Goal: Task Accomplishment & Management: Manage account settings

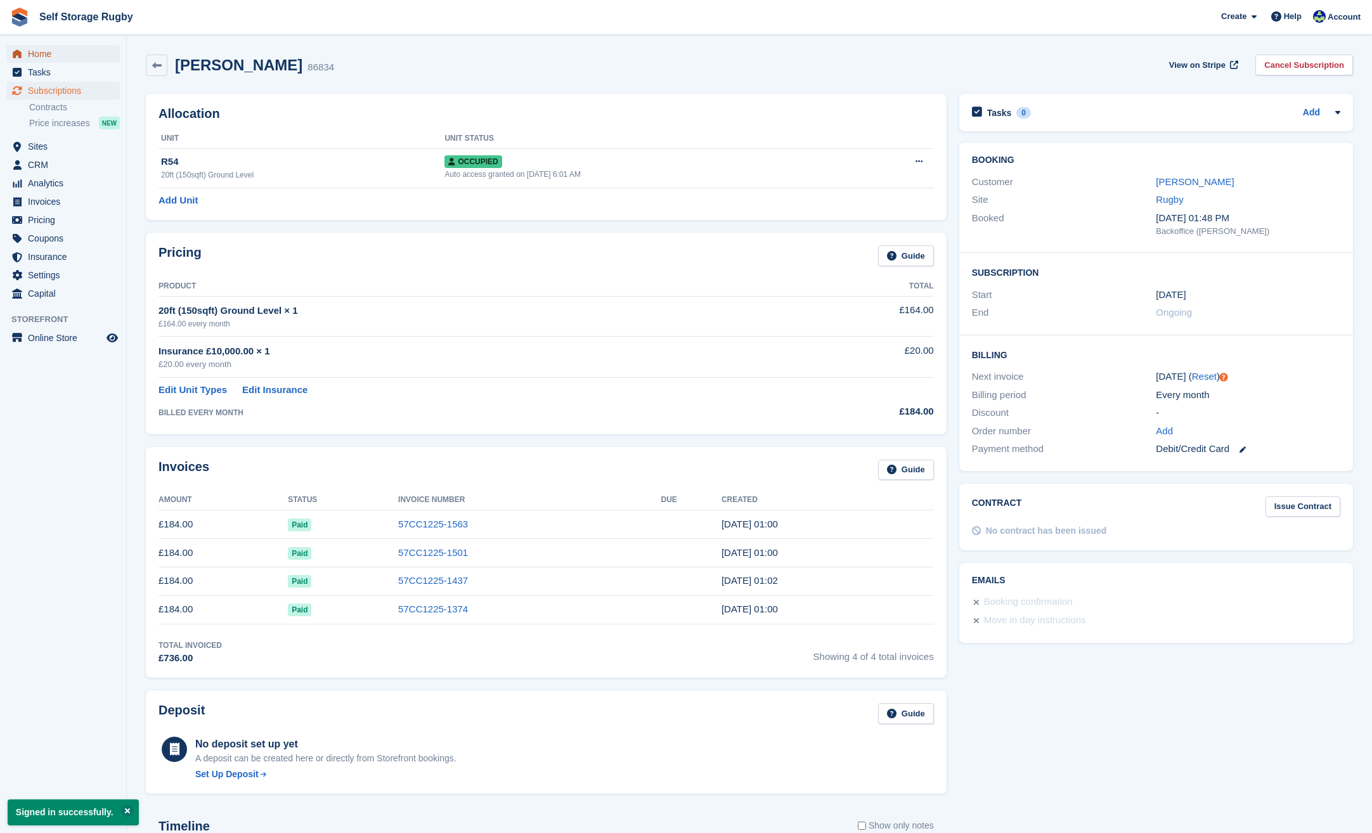
click at [70, 59] on span "Home" at bounding box center [66, 54] width 76 height 18
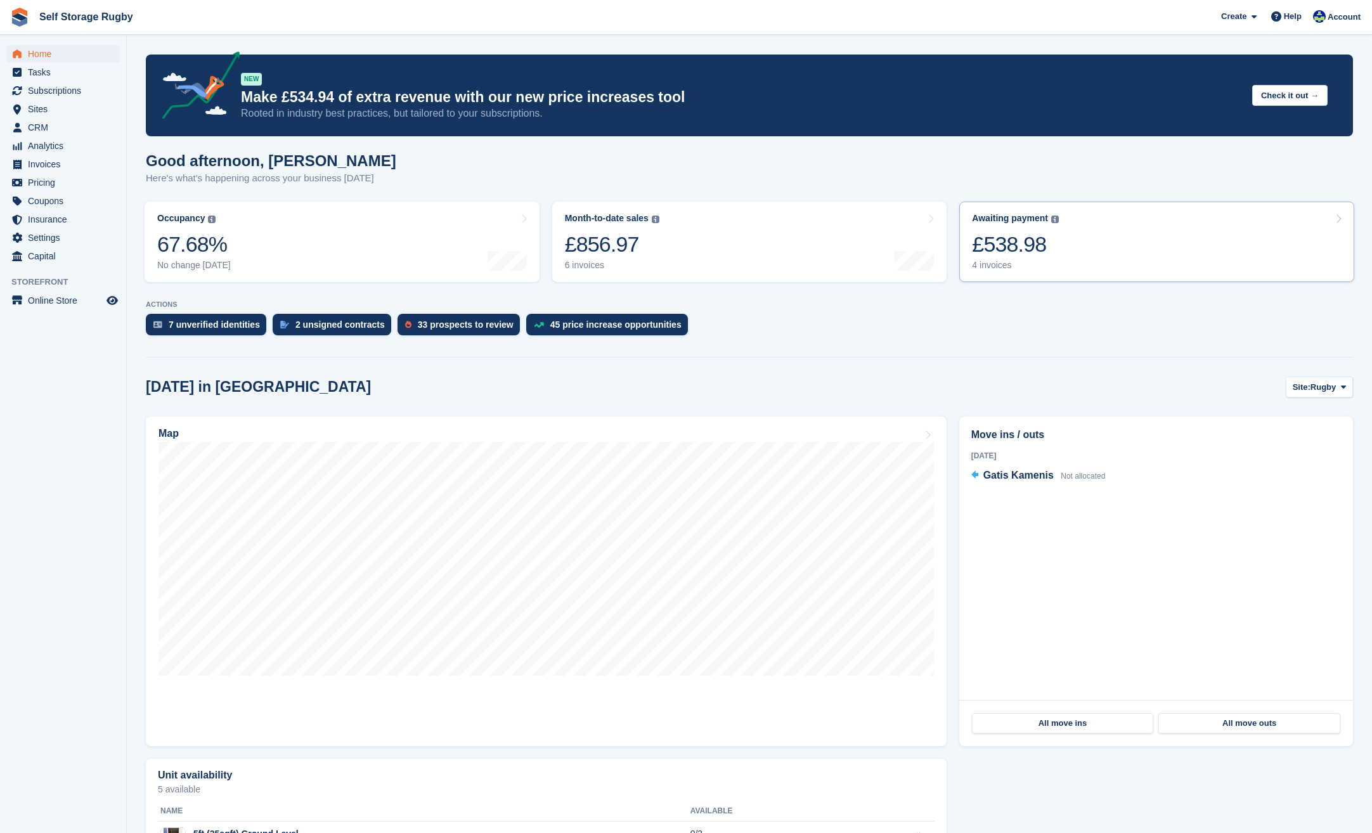
click at [1003, 244] on div "£538.98" at bounding box center [1015, 244] width 87 height 26
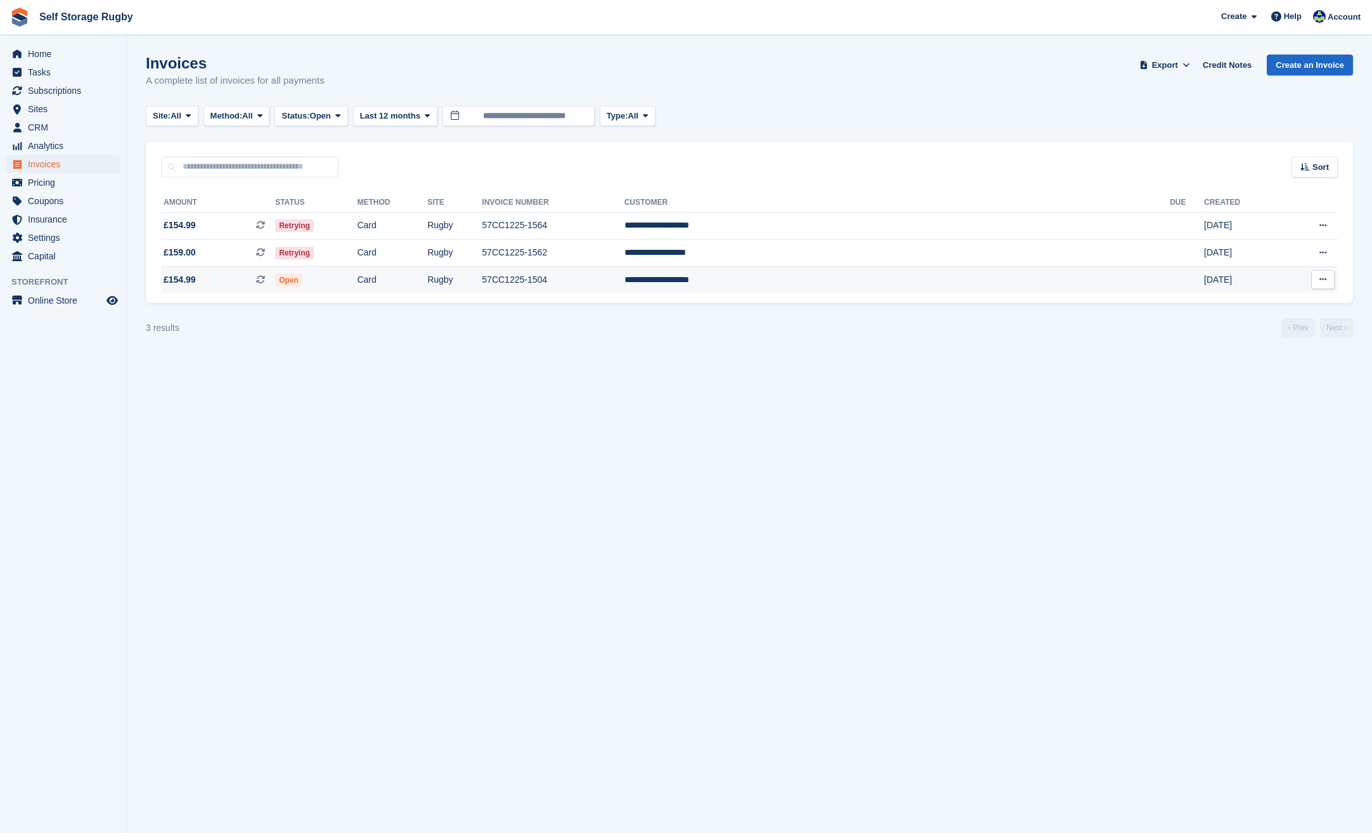
click at [357, 281] on td "Open" at bounding box center [316, 279] width 82 height 27
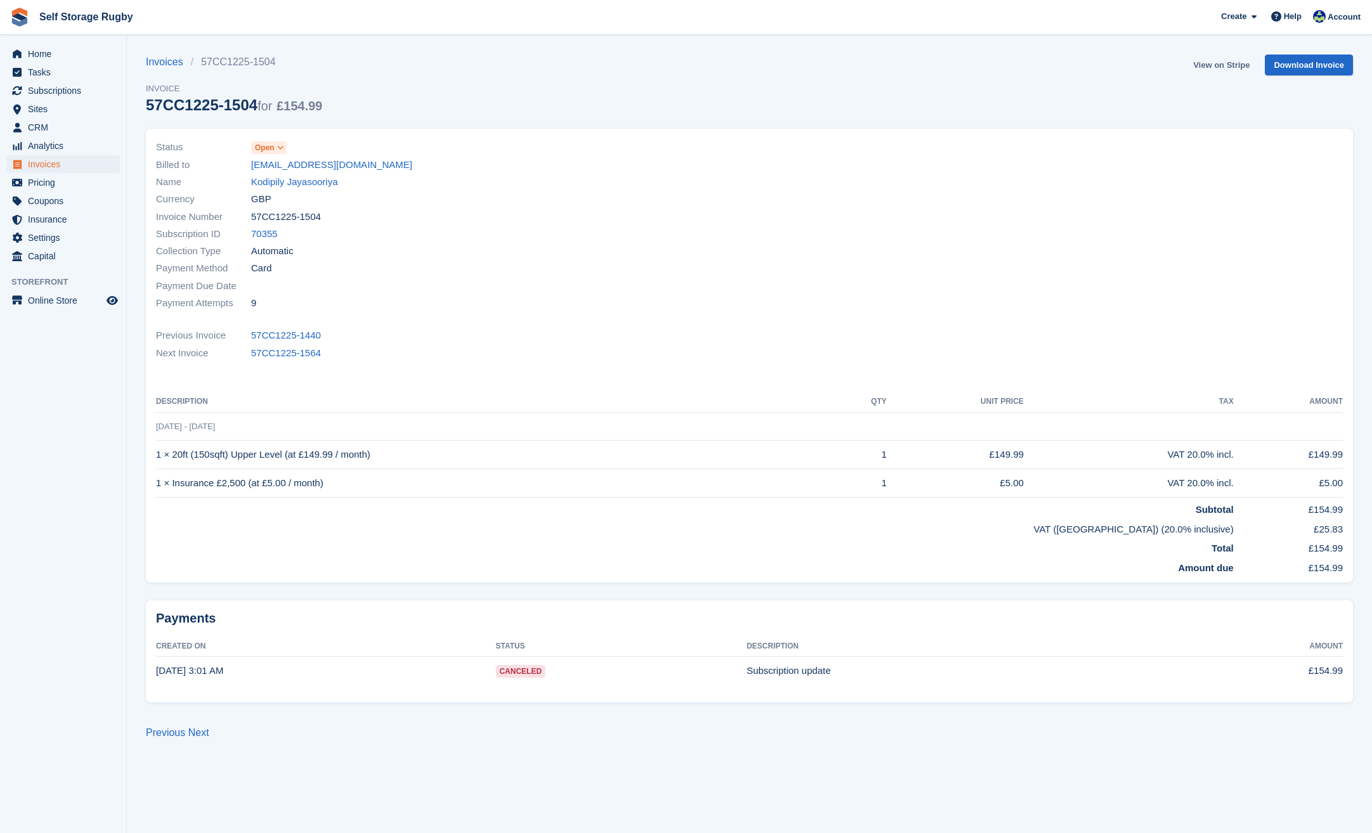
click at [1207, 61] on link "View on Stripe" at bounding box center [1222, 65] width 67 height 21
click at [42, 164] on span "Invoices" at bounding box center [66, 164] width 76 height 18
click at [50, 53] on span "Home" at bounding box center [66, 54] width 76 height 18
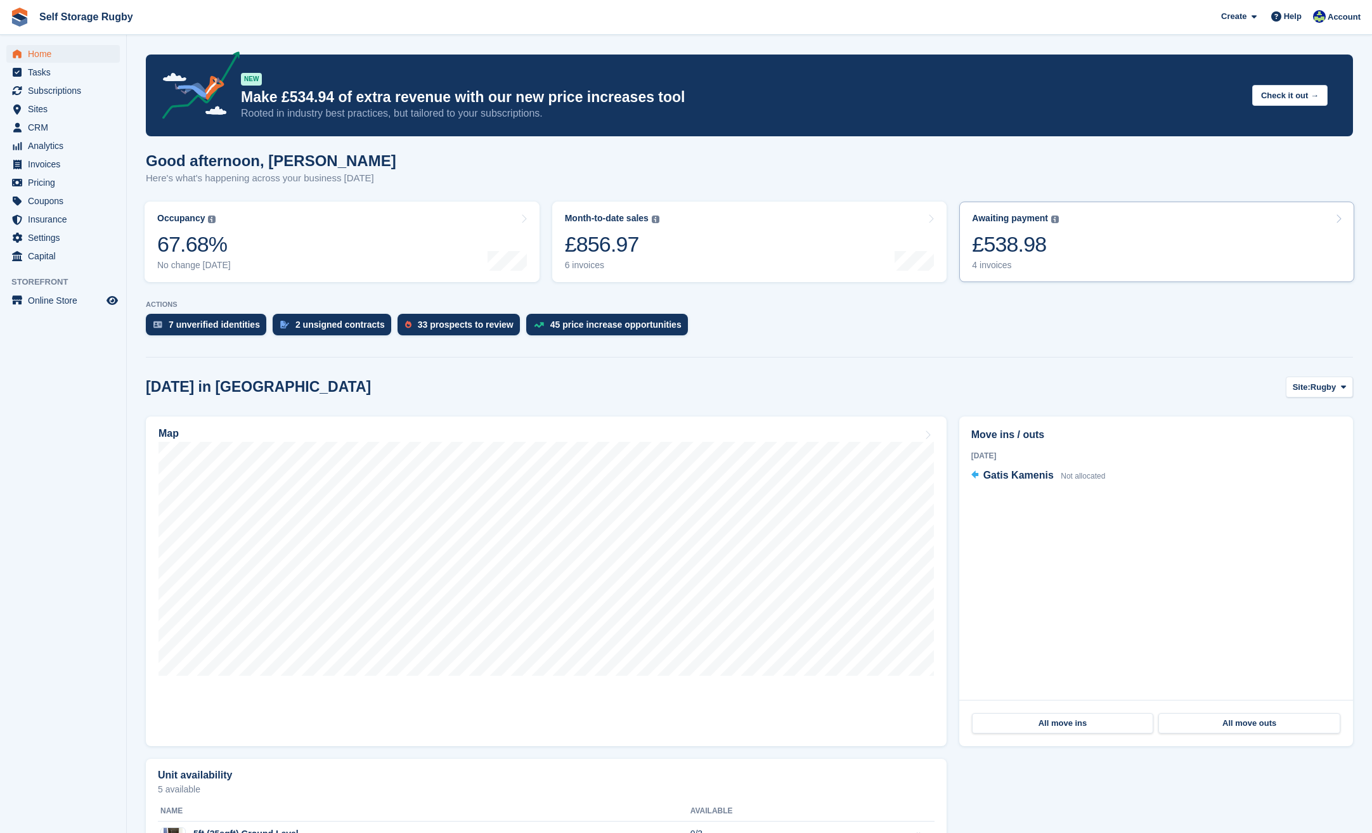
click at [1072, 256] on link "Awaiting payment The total outstanding balance on all open invoices. £538.98 4 …" at bounding box center [1157, 242] width 395 height 81
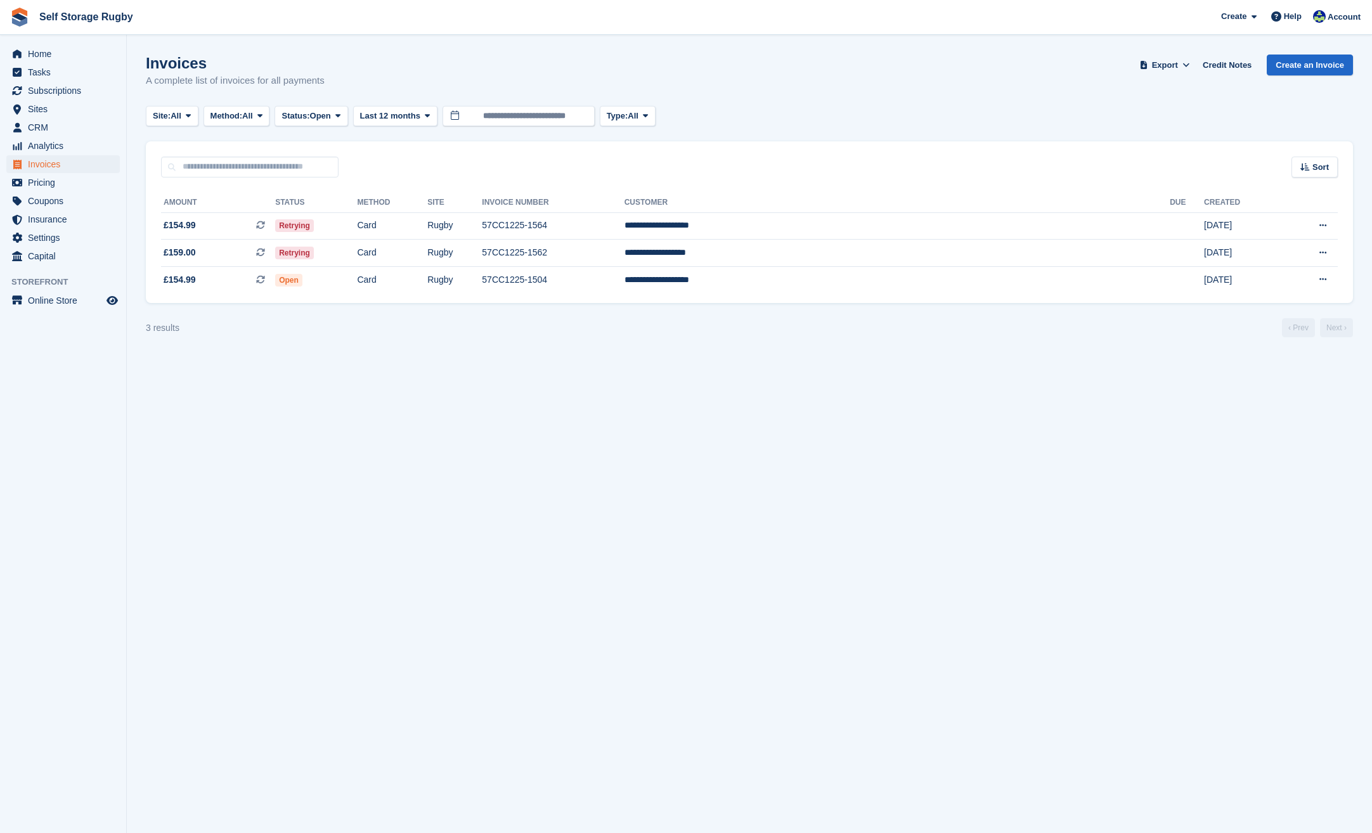
click at [417, 445] on section "Invoices A complete list of invoices for all payments Export Export Invoices Ex…" at bounding box center [750, 416] width 1246 height 833
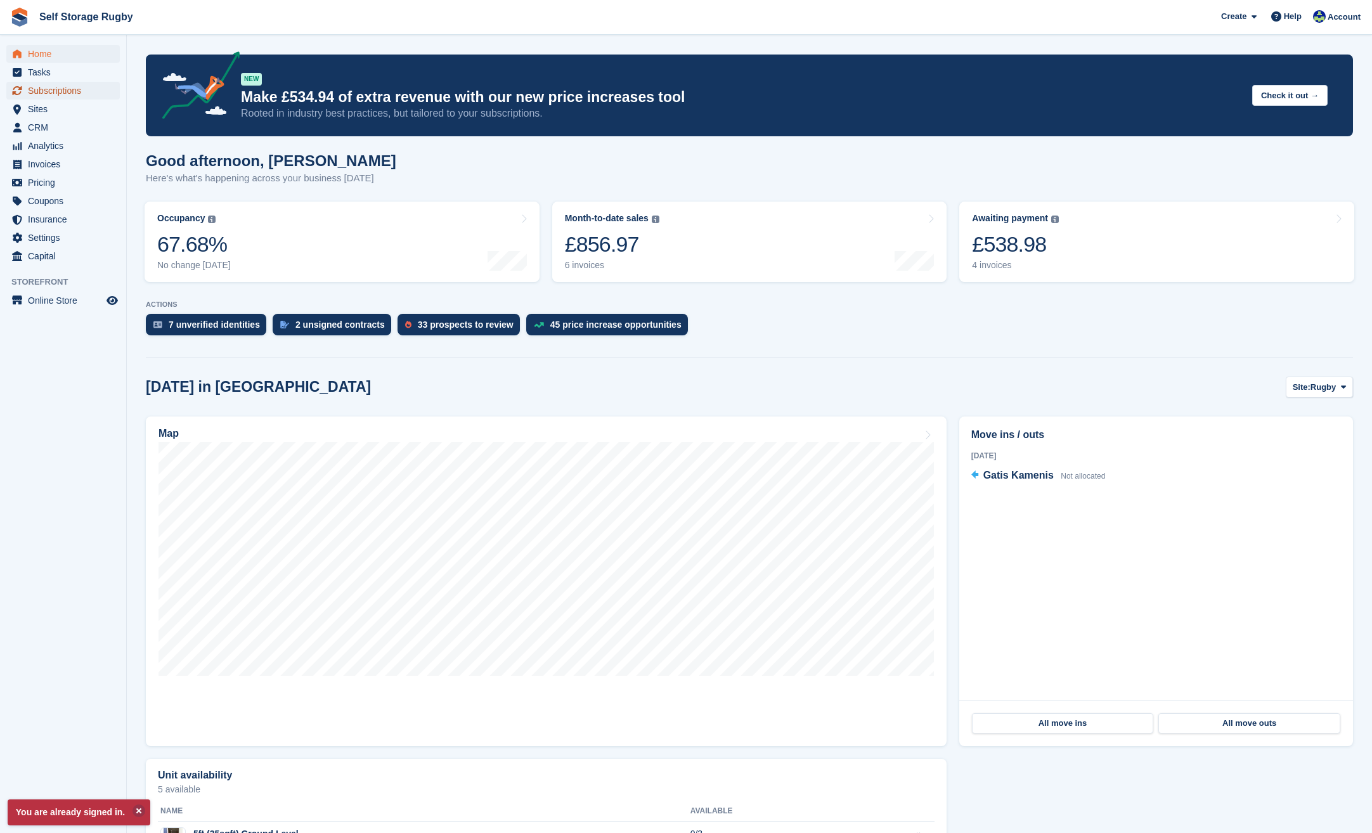
click at [70, 89] on span "Subscriptions" at bounding box center [66, 91] width 76 height 18
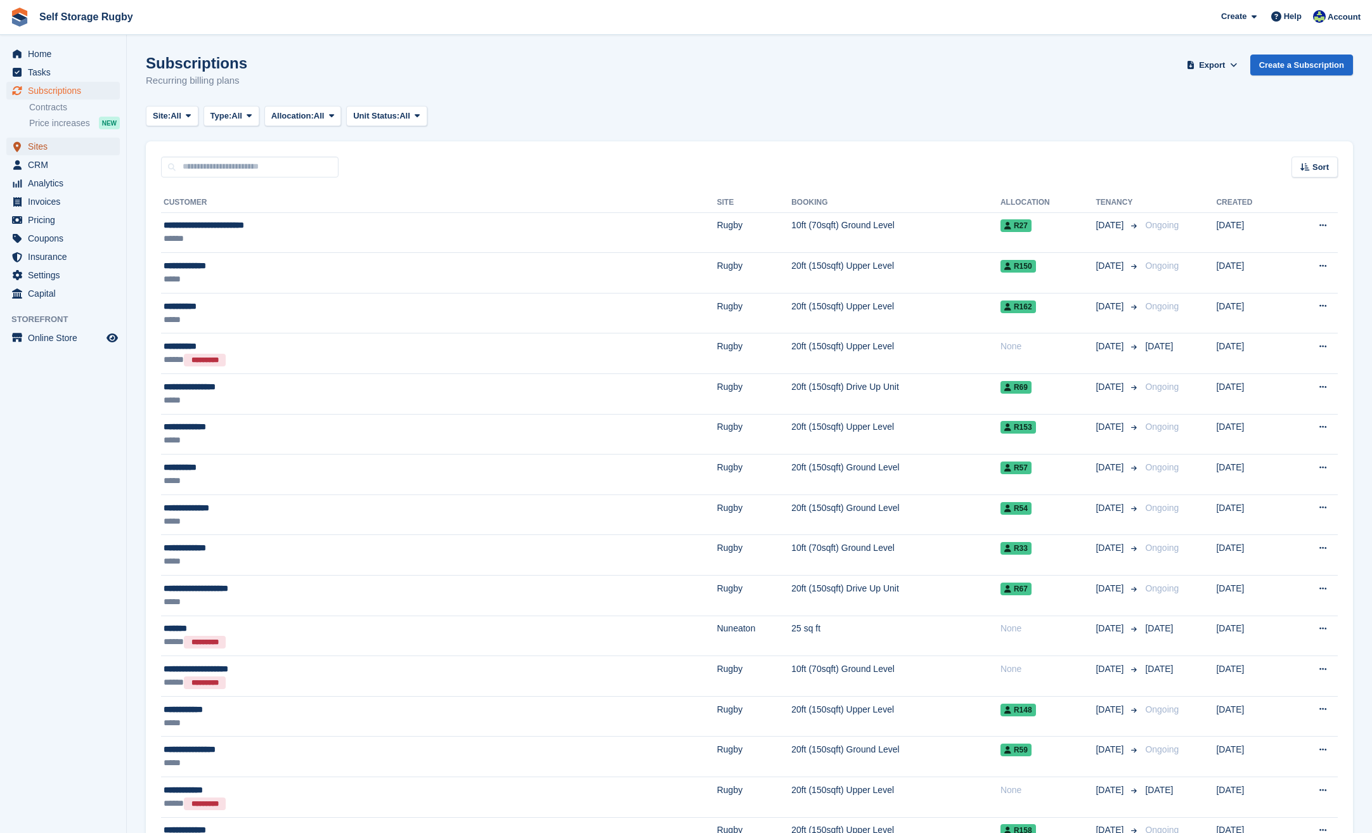
click at [53, 140] on span "Sites" at bounding box center [66, 147] width 76 height 18
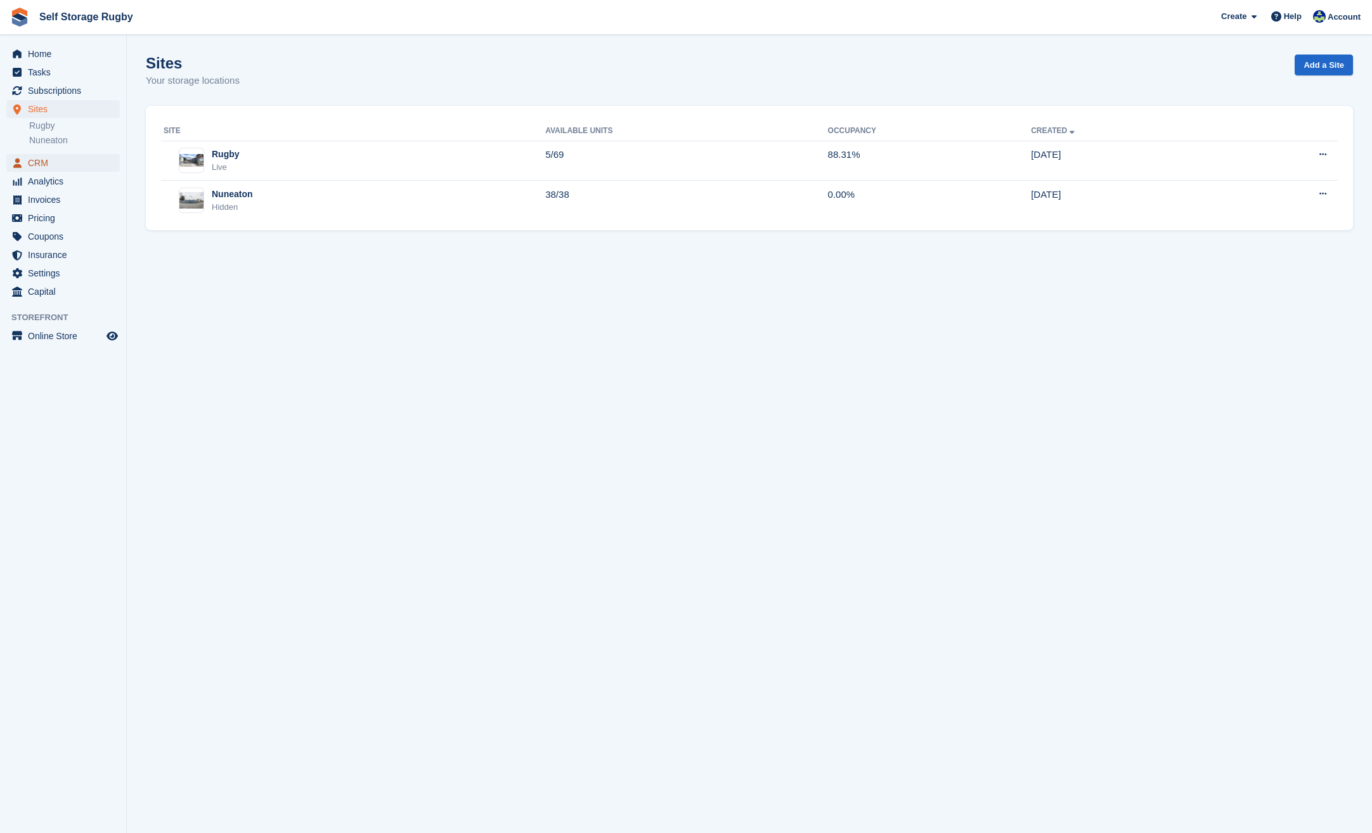
click at [43, 162] on span "CRM" at bounding box center [66, 163] width 76 height 18
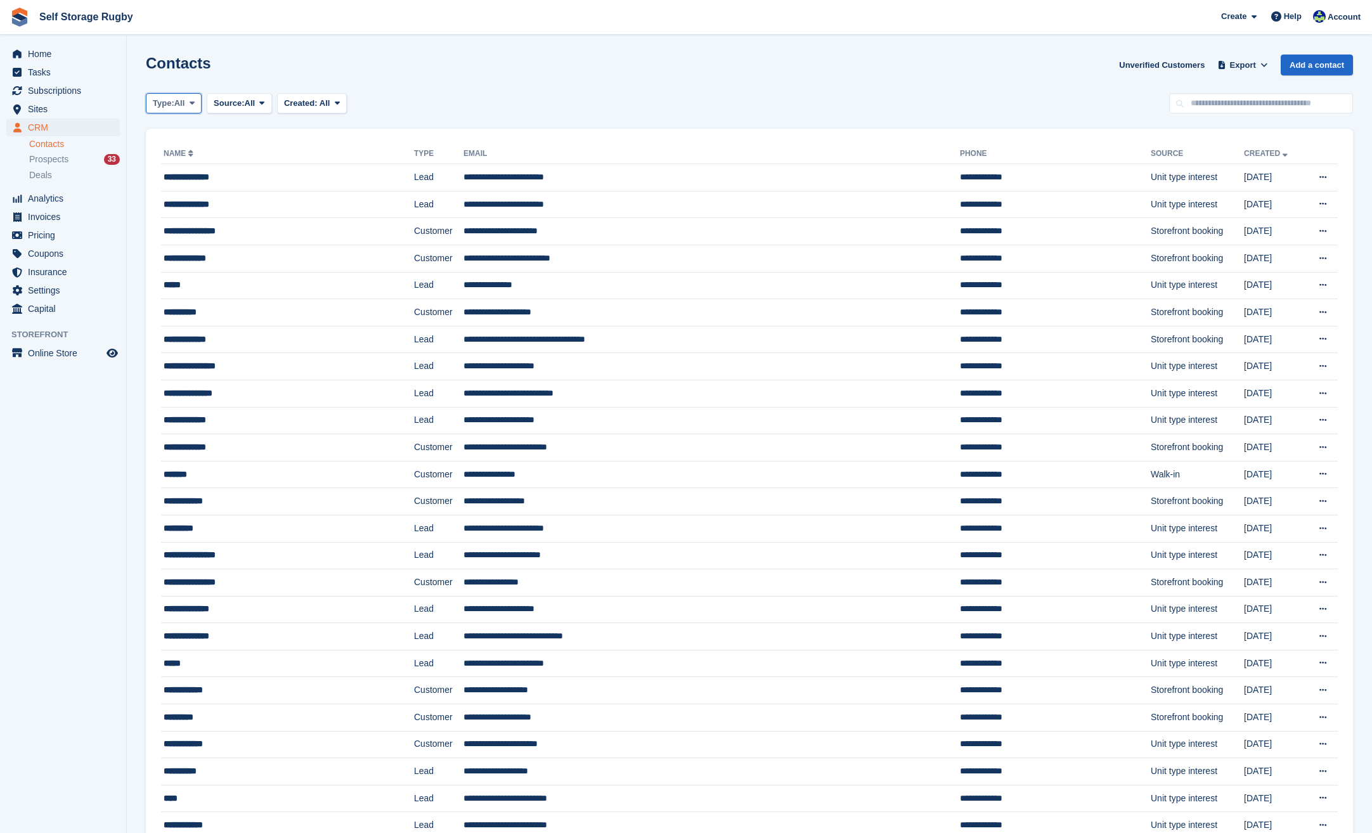
click at [183, 106] on span "All" at bounding box center [179, 103] width 11 height 13
click at [173, 152] on link "Lead" at bounding box center [207, 156] width 110 height 23
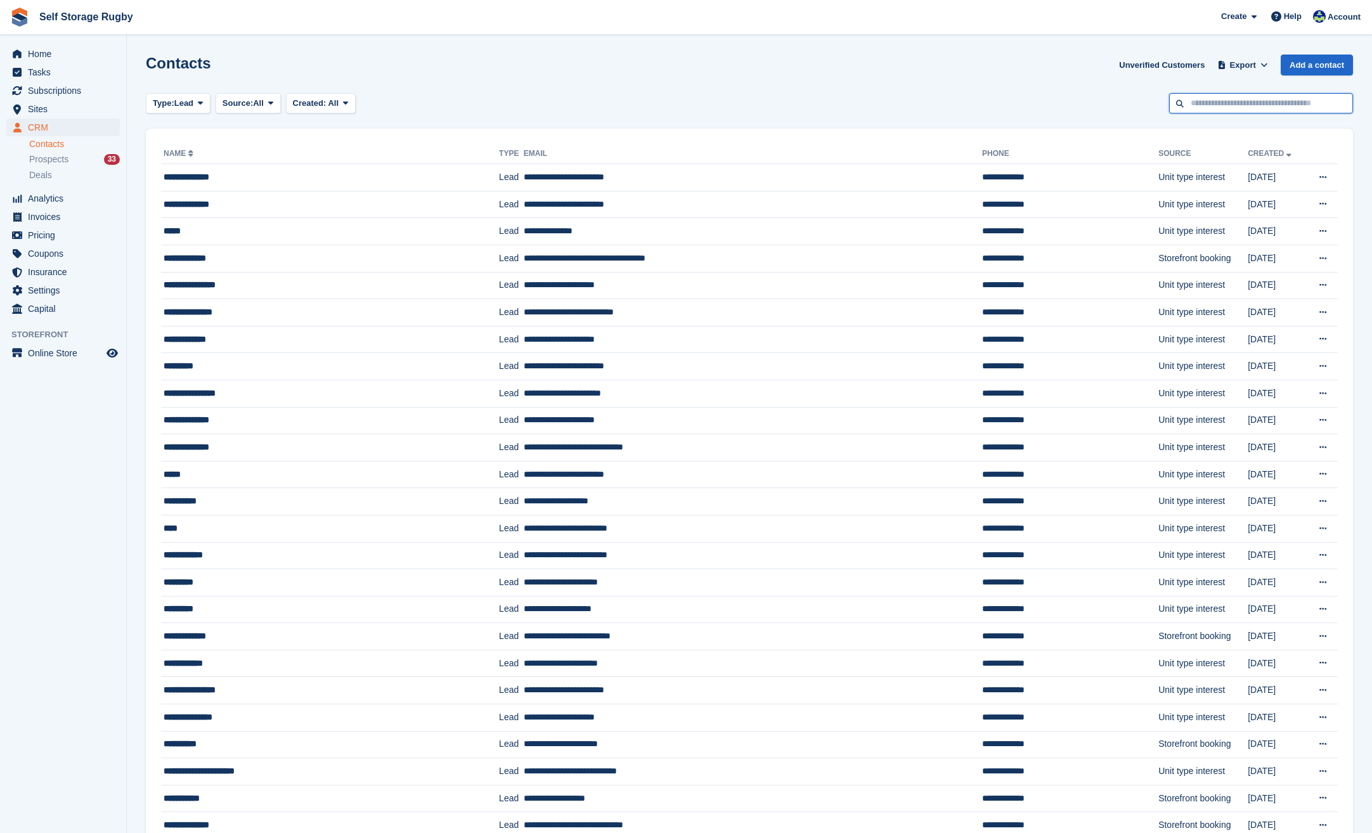
click at [1217, 105] on input "text" at bounding box center [1261, 103] width 184 height 21
type input "*****"
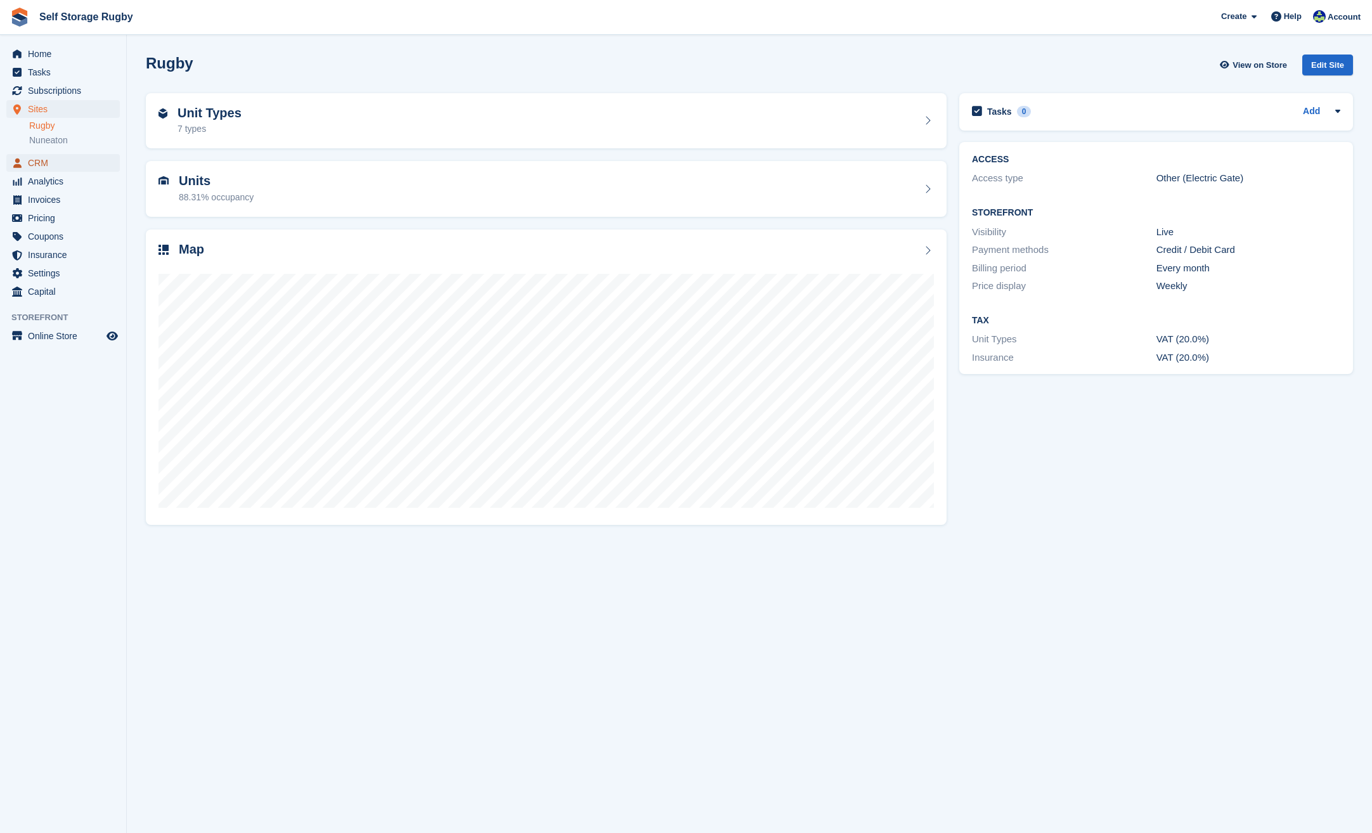
click at [54, 159] on span "CRM" at bounding box center [66, 163] width 76 height 18
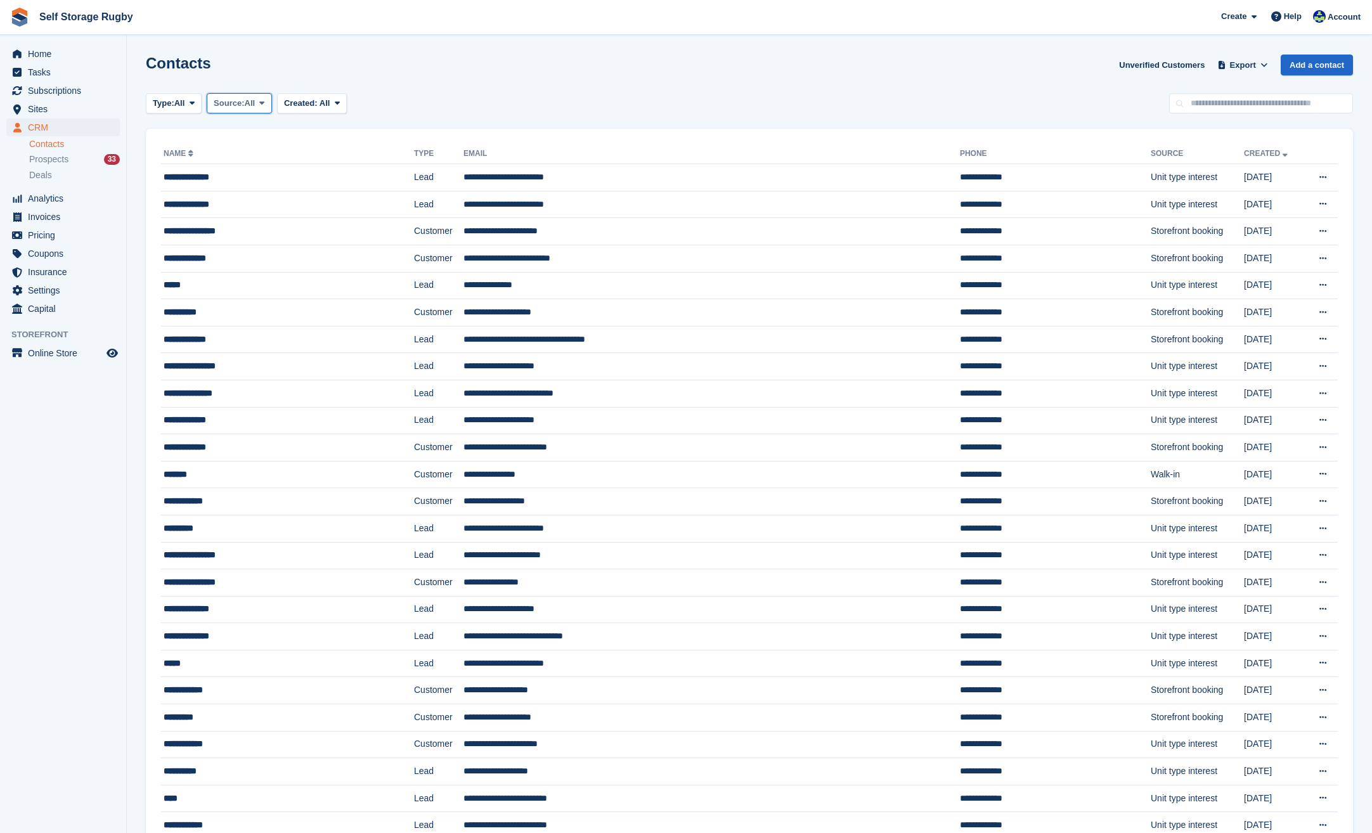
click at [259, 112] on button "Source: All" at bounding box center [239, 103] width 65 height 21
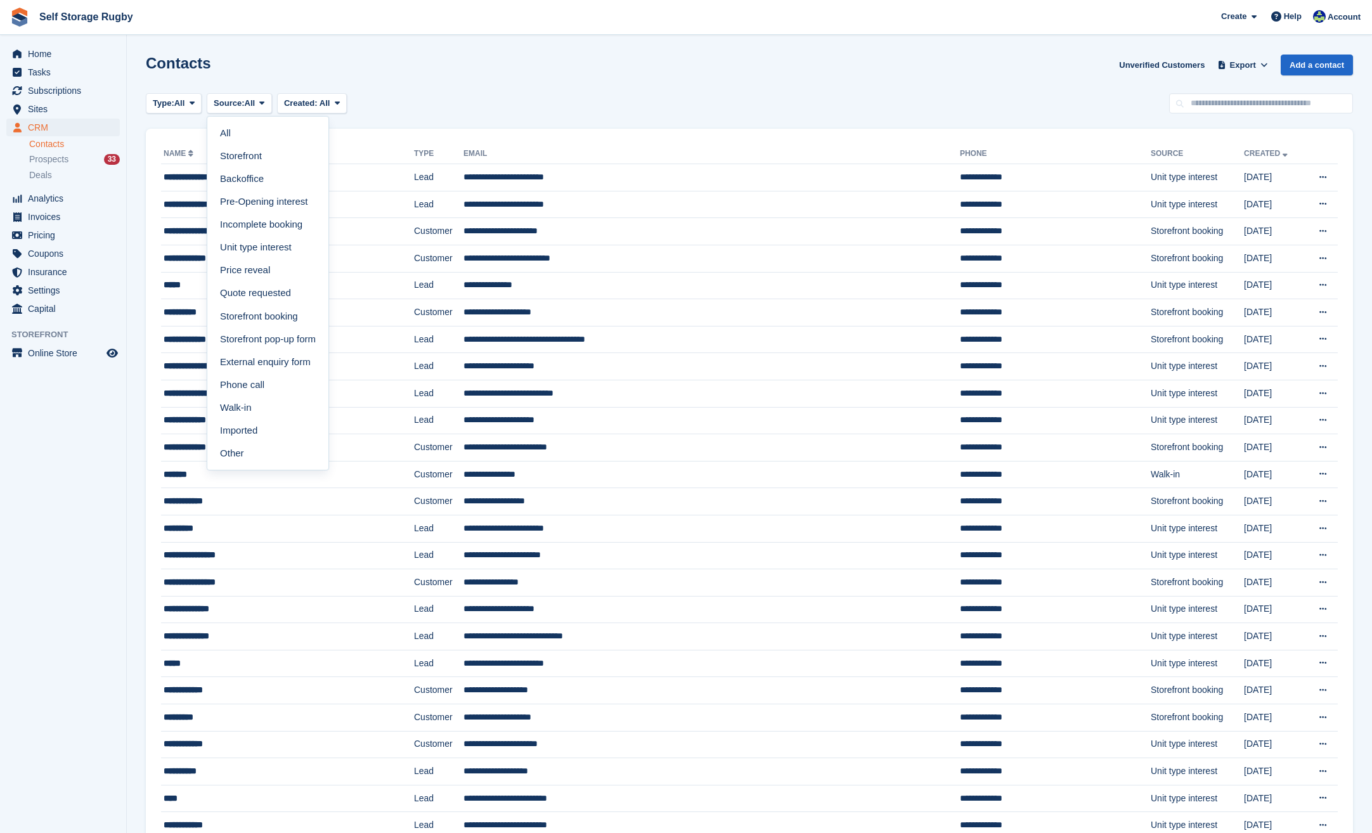
click at [178, 117] on section "Contacts Unverified Customers Export Export Contacts Export a CSV of all Contac…" at bounding box center [750, 789] width 1246 height 1578
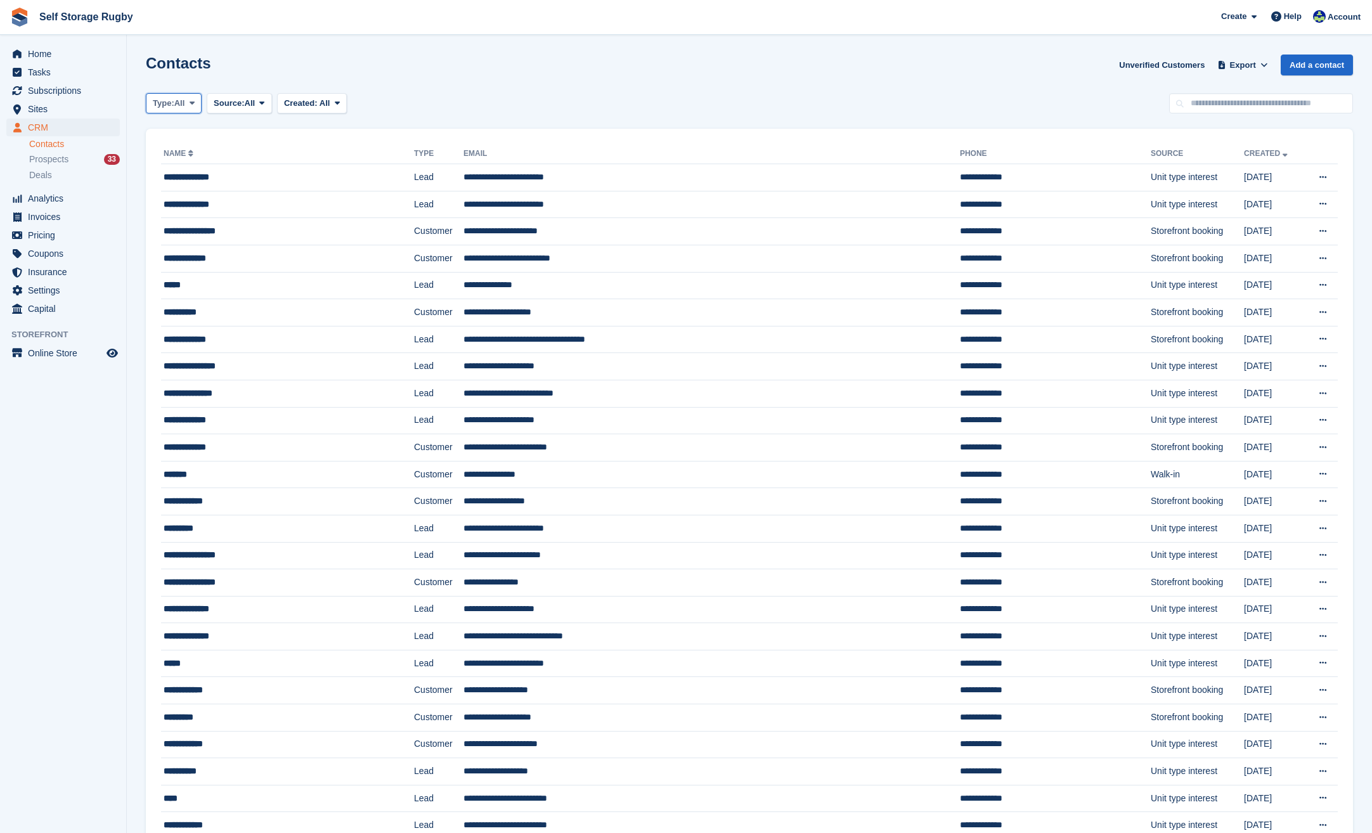
click at [179, 108] on span "All" at bounding box center [179, 103] width 11 height 13
click at [337, 93] on button "Created: All" at bounding box center [312, 103] width 70 height 21
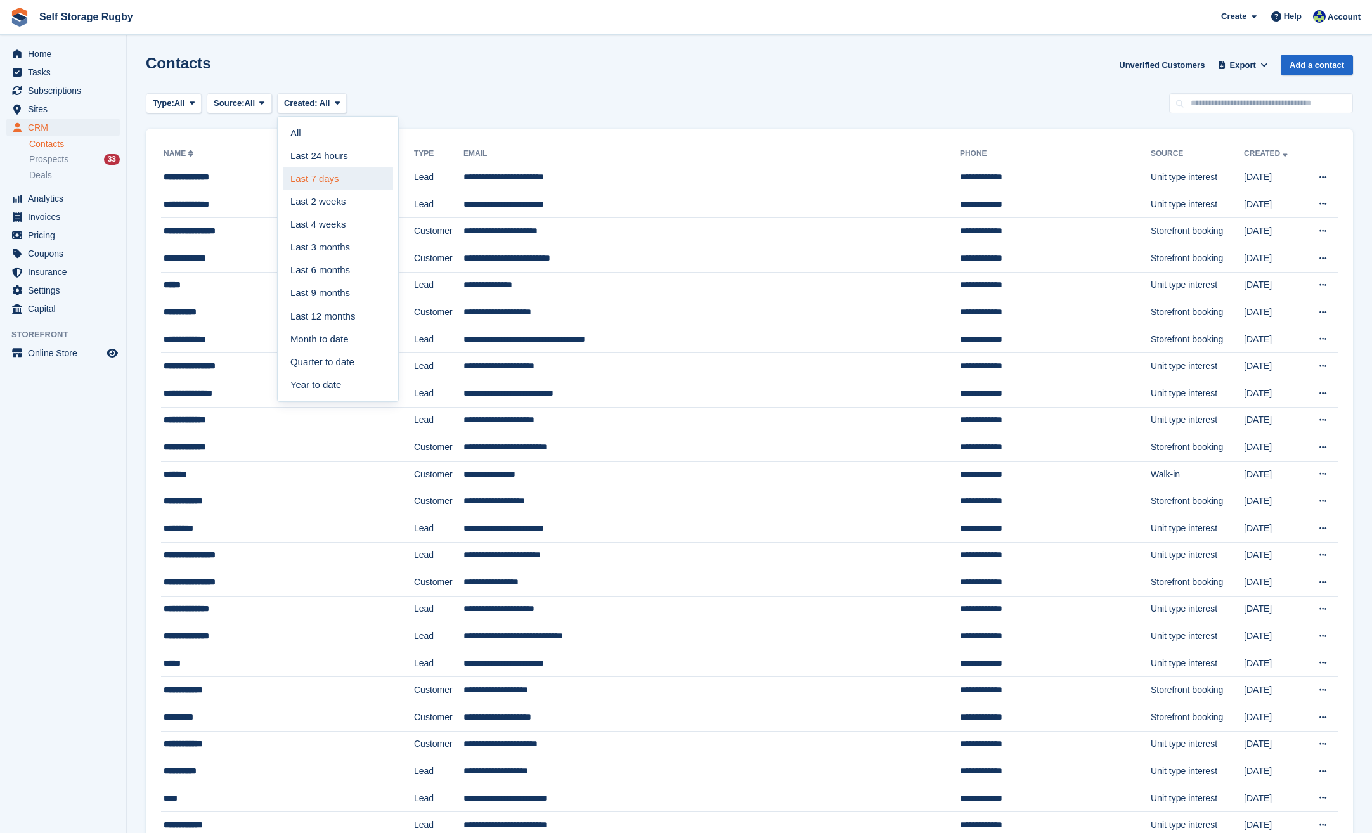
click at [311, 174] on link "Last 7 days" at bounding box center [338, 178] width 110 height 23
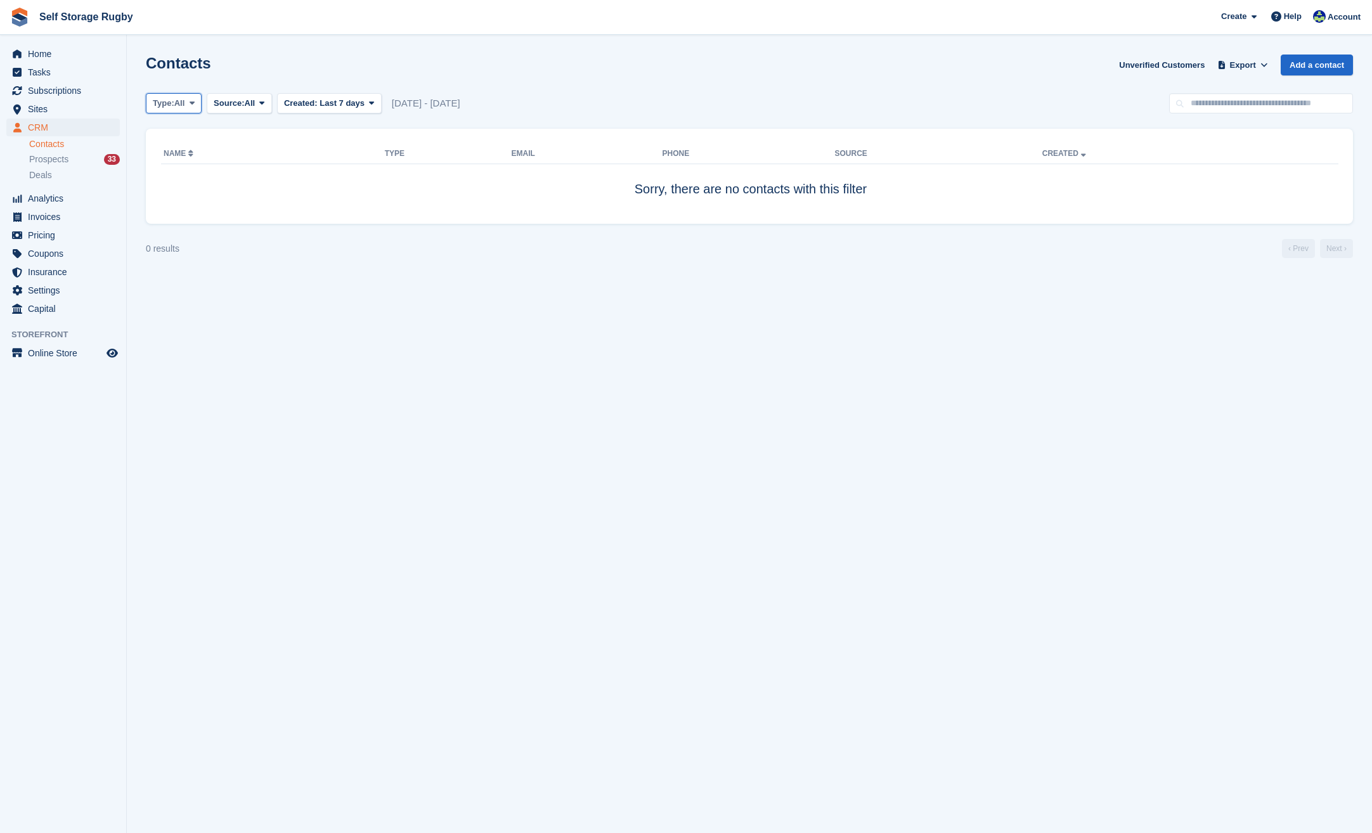
click at [186, 111] on button "Type: All" at bounding box center [174, 103] width 56 height 21
click at [177, 157] on link "Lead" at bounding box center [207, 156] width 110 height 23
click at [58, 597] on aside "Home Tasks Subscriptions Subscriptions Subscriptions Contracts Price increases …" at bounding box center [63, 420] width 126 height 770
click at [32, 59] on span "Home" at bounding box center [66, 54] width 76 height 18
